Goal: Information Seeking & Learning: Learn about a topic

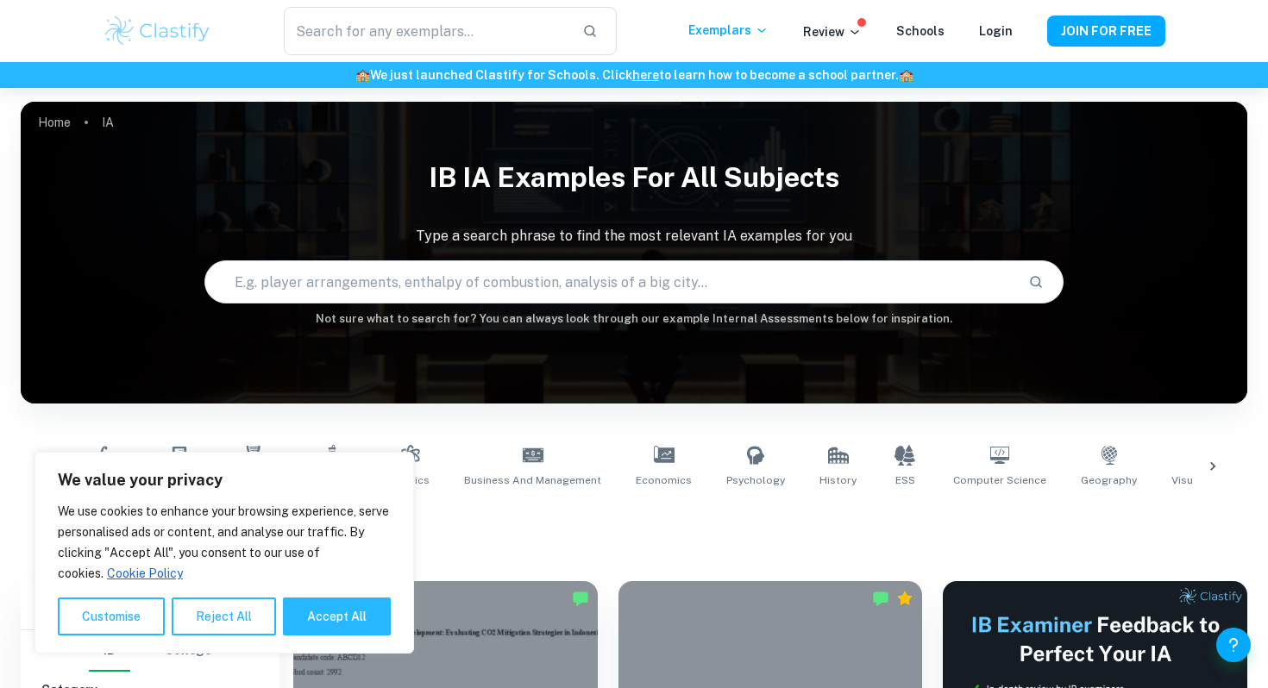
click at [368, 285] on input "text" at bounding box center [609, 282] width 808 height 48
click at [321, 605] on button "Accept All" at bounding box center [337, 617] width 108 height 38
checkbox input "true"
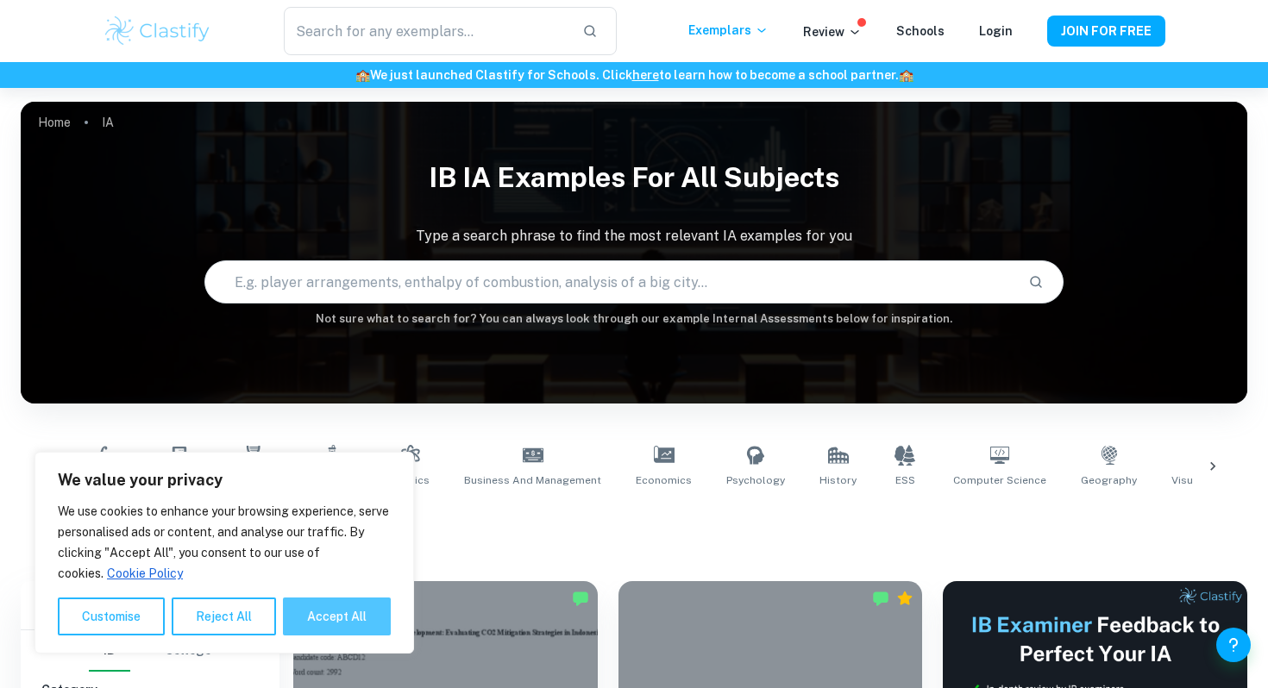
checkbox input "true"
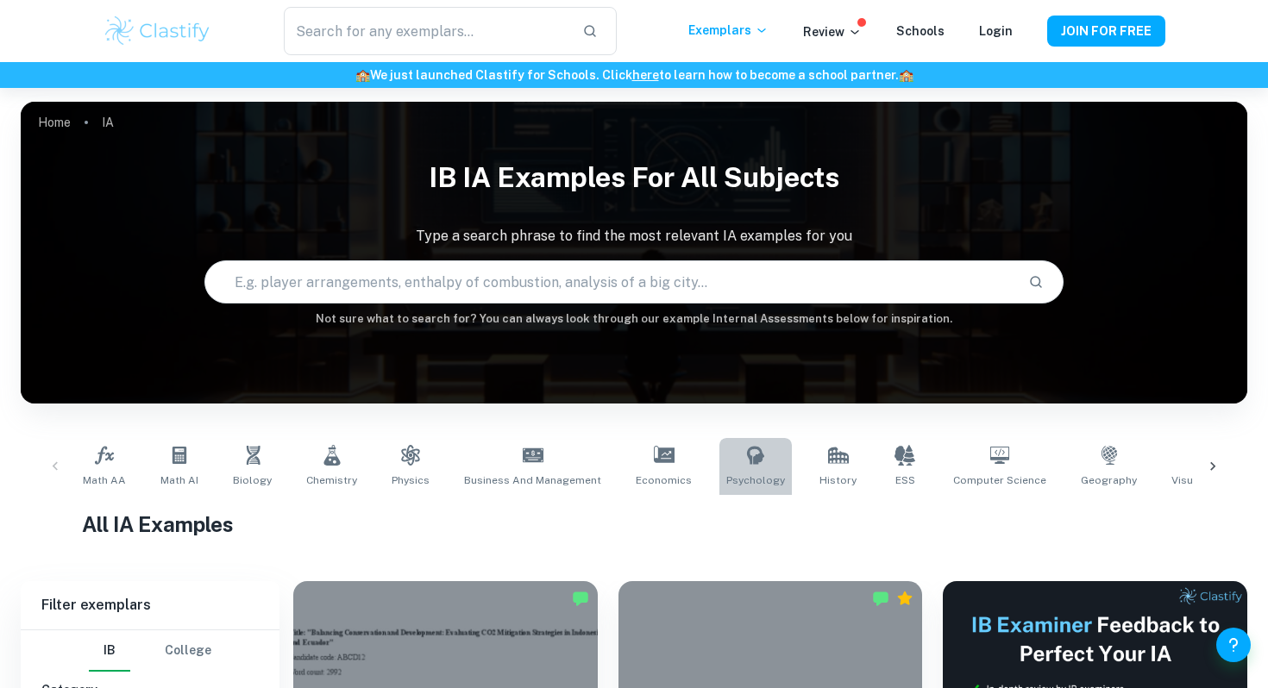
click at [745, 472] on link "Psychology" at bounding box center [755, 466] width 72 height 57
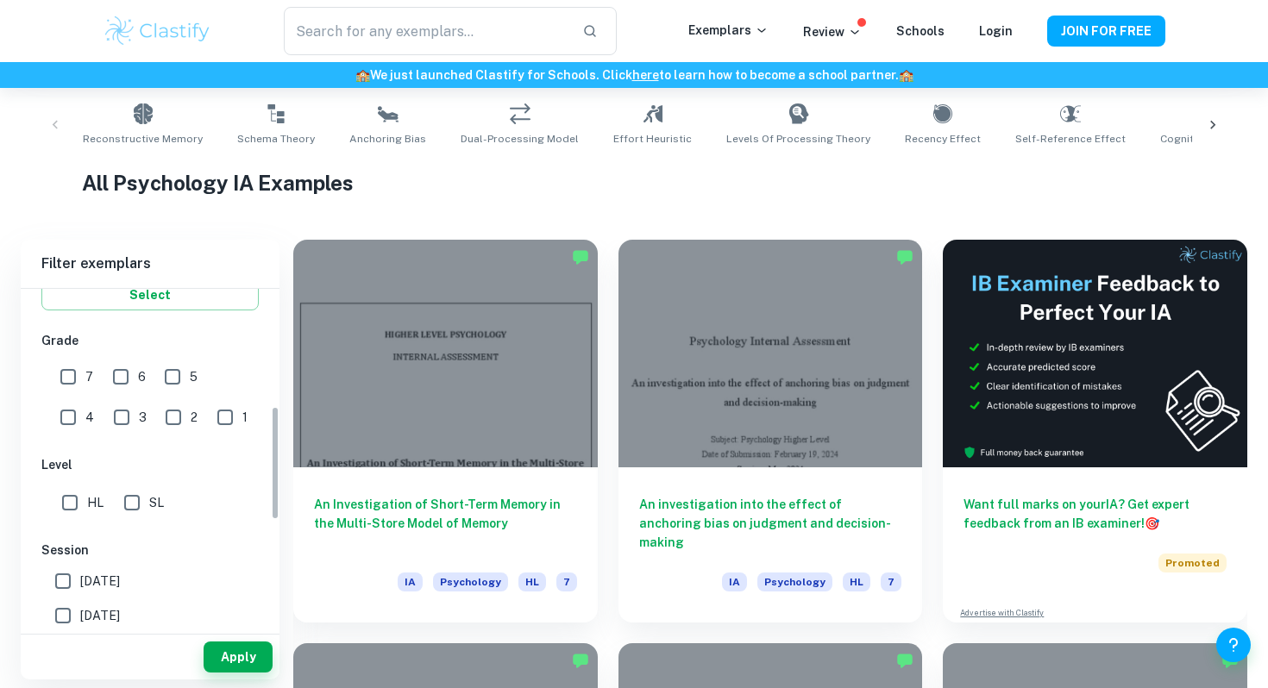
scroll to position [348, 0]
click at [78, 499] on input "HL" at bounding box center [70, 497] width 34 height 34
checkbox input "true"
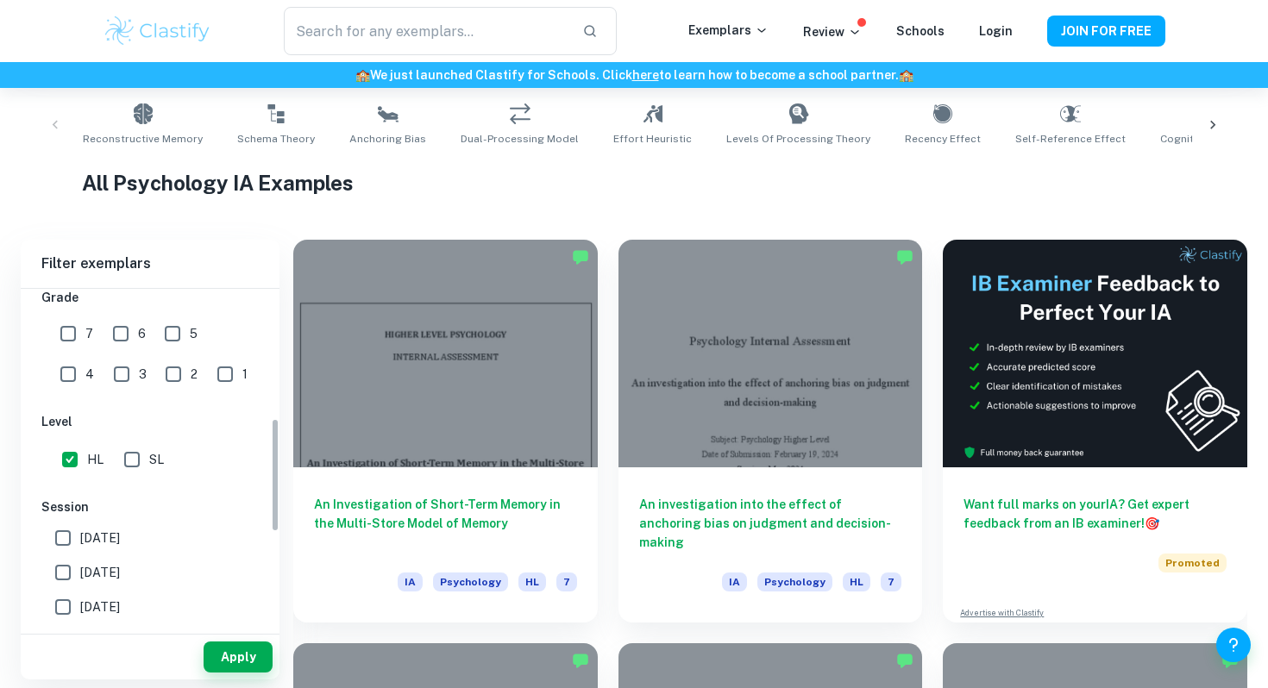
scroll to position [387, 0]
click at [58, 531] on input "[DATE]" at bounding box center [63, 536] width 34 height 34
checkbox input "true"
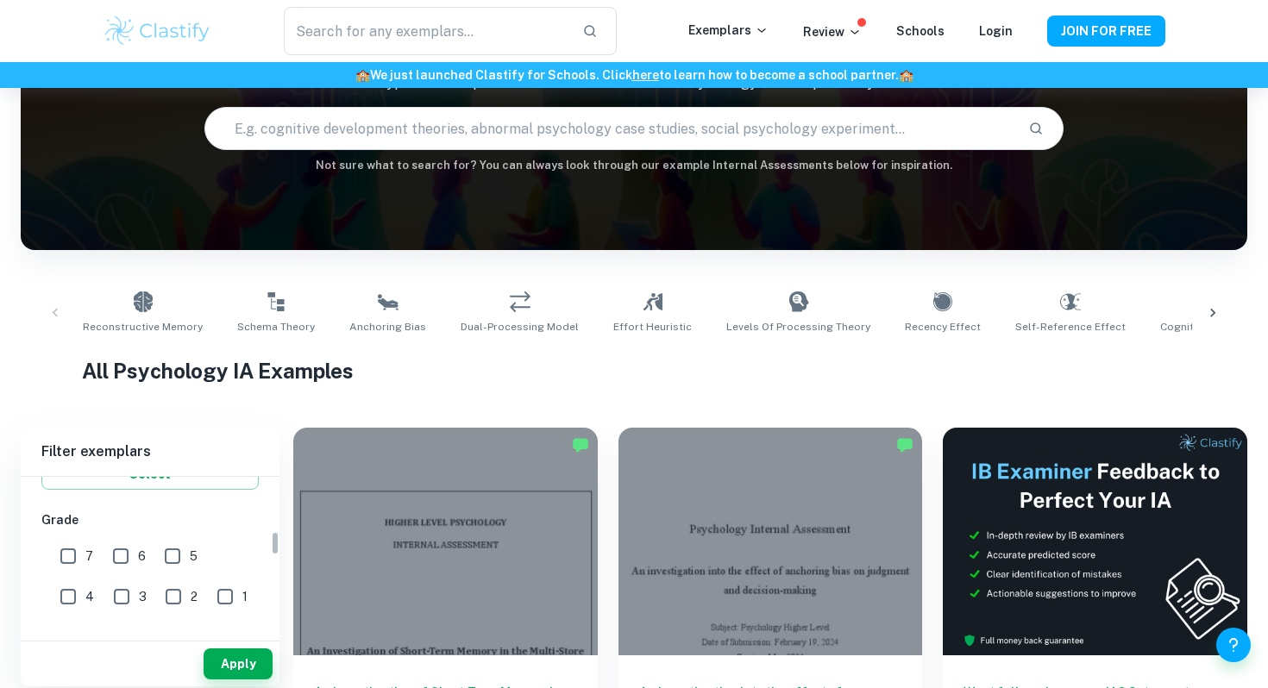
scroll to position [345, 0]
click at [182, 563] on input "5" at bounding box center [172, 562] width 34 height 34
checkbox input "true"
click at [118, 563] on input "6" at bounding box center [120, 562] width 34 height 34
checkbox input "true"
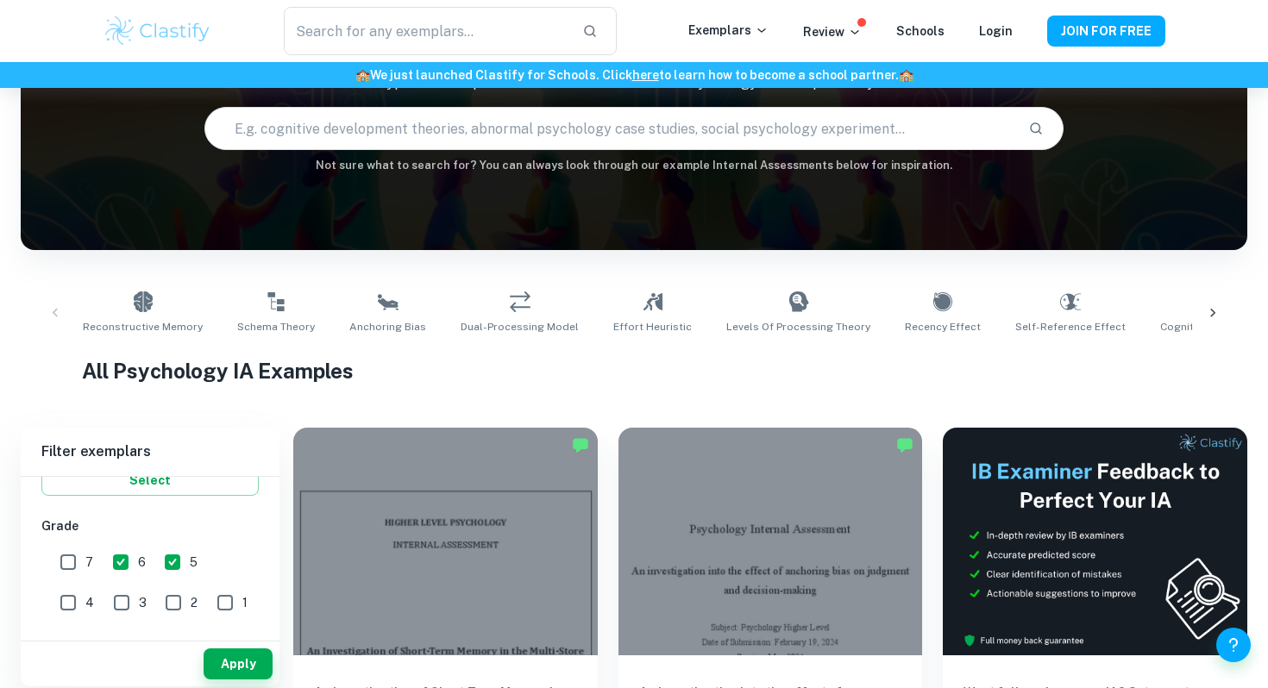
click at [83, 563] on input "7" at bounding box center [68, 562] width 34 height 34
checkbox input "true"
click at [119, 562] on input "6" at bounding box center [120, 562] width 34 height 34
checkbox input "false"
click at [78, 562] on input "7" at bounding box center [68, 562] width 34 height 34
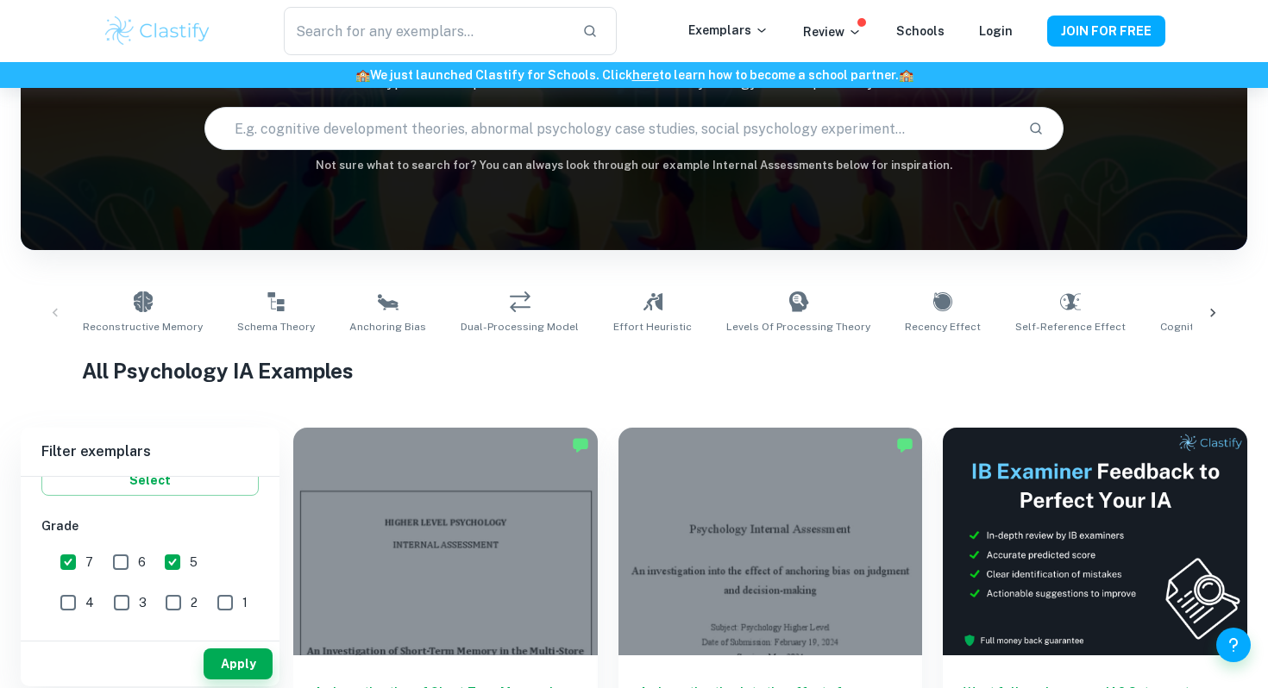
checkbox input "false"
click at [169, 564] on input "5" at bounding box center [172, 562] width 34 height 34
checkbox input "false"
click at [231, 662] on button "Apply" at bounding box center [238, 664] width 69 height 31
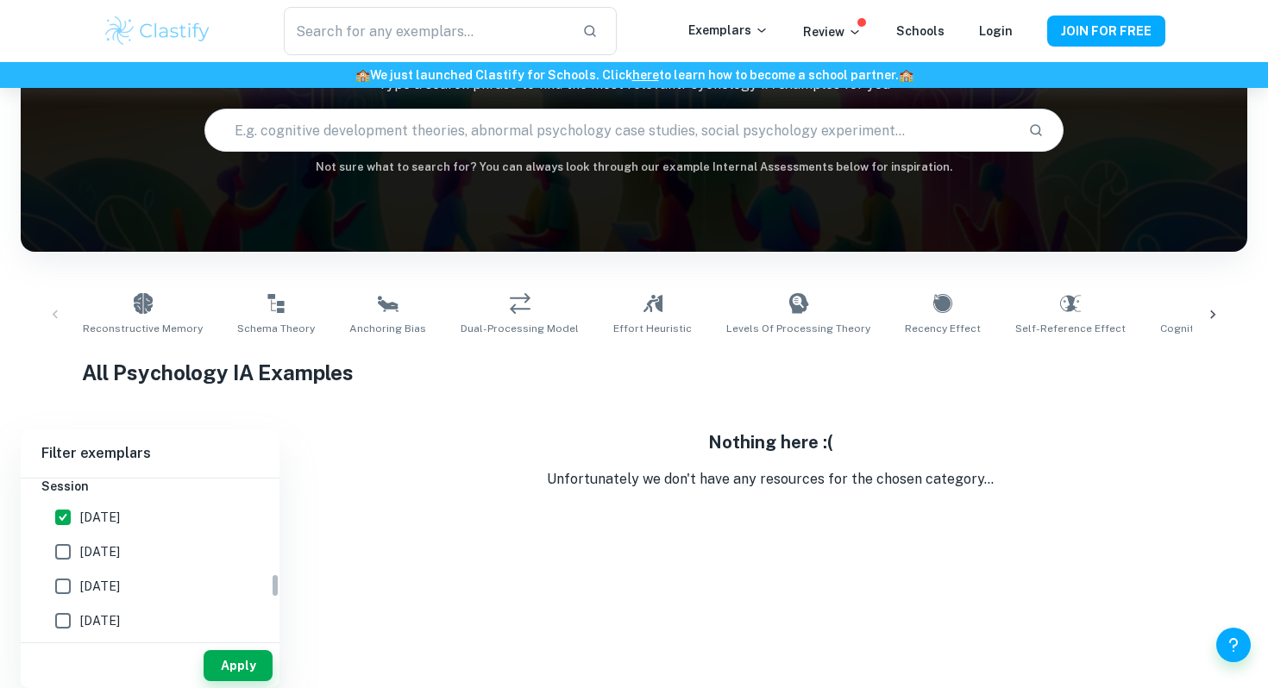
scroll to position [609, 0]
click at [90, 492] on label "[DATE]" at bounding box center [145, 504] width 199 height 34
click at [80, 492] on input "[DATE]" at bounding box center [63, 504] width 34 height 34
checkbox input "false"
click at [225, 654] on button "Apply" at bounding box center [238, 665] width 69 height 31
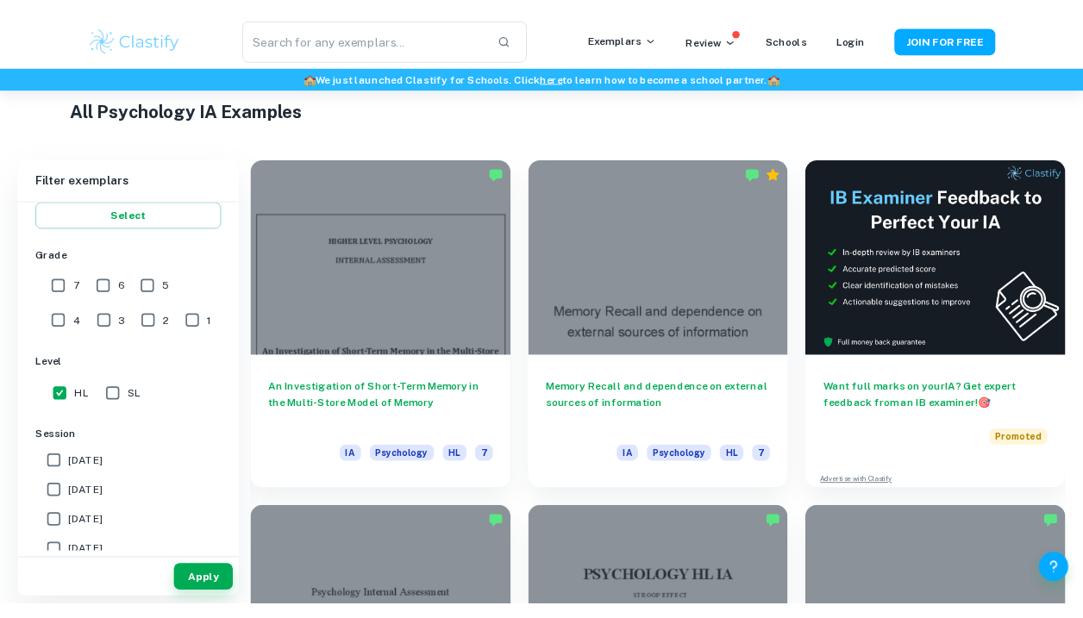
scroll to position [423, 0]
